Goal: Communication & Community: Ask a question

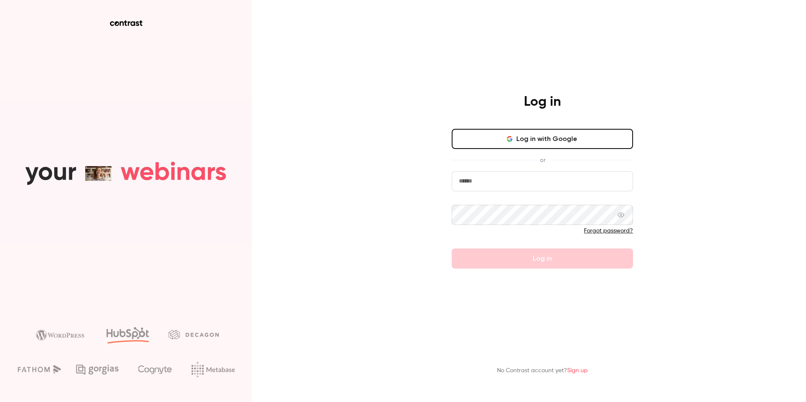
click at [483, 135] on button "Log in with Google" at bounding box center [542, 139] width 181 height 20
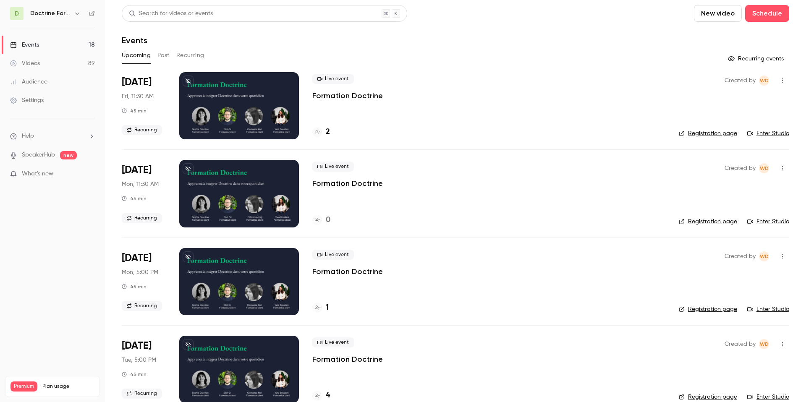
click at [35, 133] on li "Help" at bounding box center [52, 136] width 85 height 9
click at [154, 127] on link "Talk to [GEOGRAPHIC_DATA]" at bounding box center [155, 127] width 92 height 22
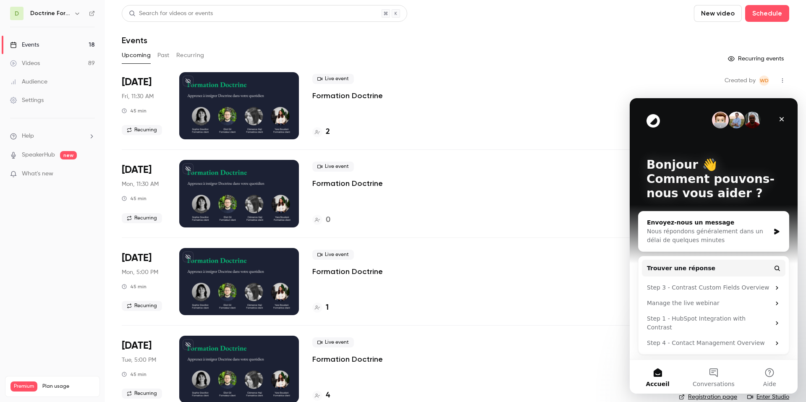
click at [721, 237] on div "Nous répondons généralement dans un délai de quelques minutes" at bounding box center [708, 236] width 123 height 18
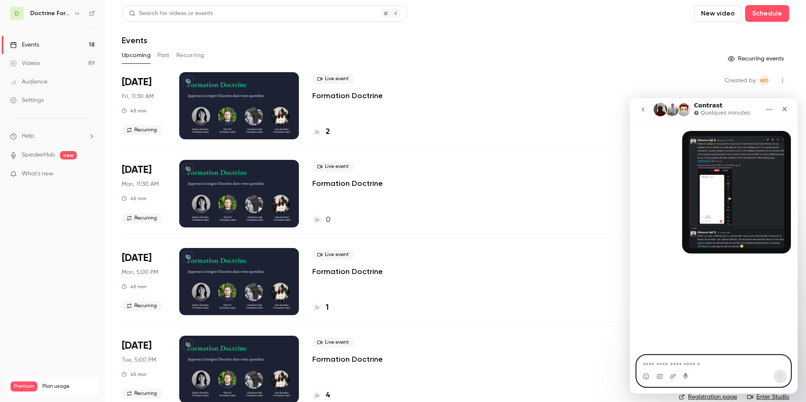
click at [689, 366] on textarea "Envoyer un message..." at bounding box center [714, 362] width 154 height 14
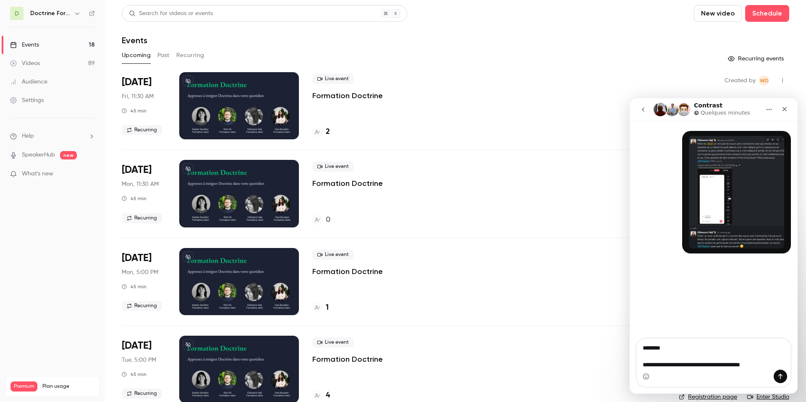
type textarea "**********"
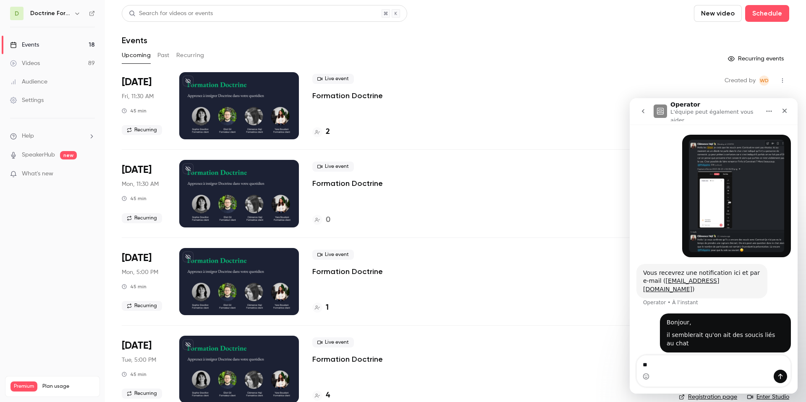
type textarea "*"
type textarea "**********"
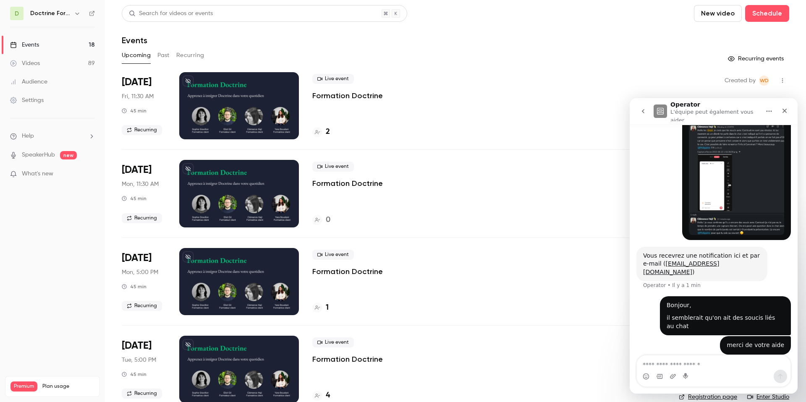
click at [645, 112] on icon "go back" at bounding box center [643, 111] width 7 height 7
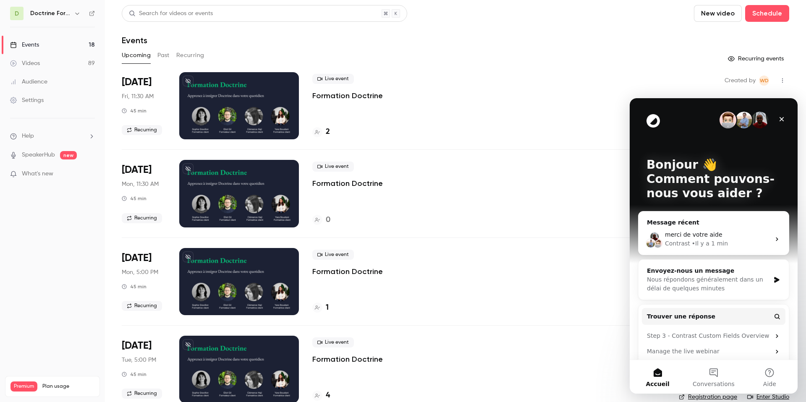
scroll to position [0, 0]
click at [729, 246] on div "[PERSON_NAME] • À l’instant" at bounding box center [718, 243] width 103 height 9
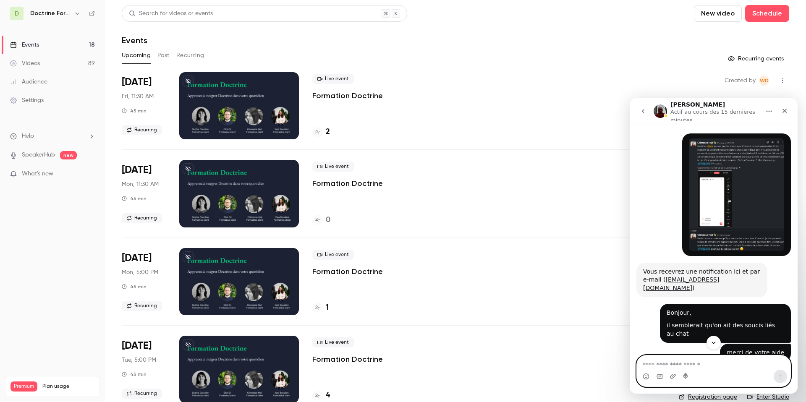
scroll to position [84, 0]
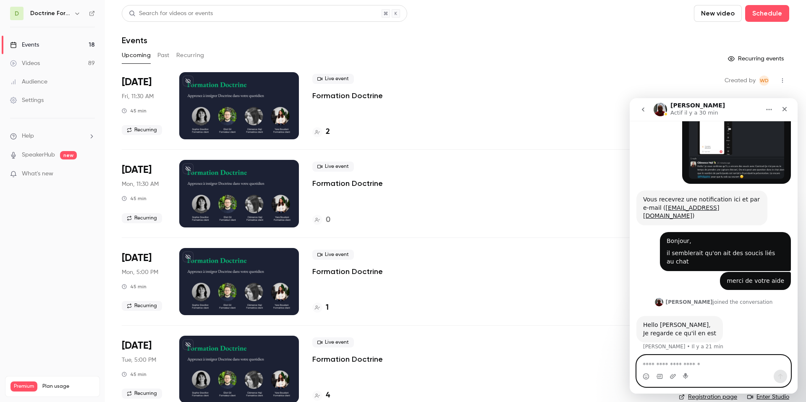
scroll to position [66, 0]
